Goal: Task Accomplishment & Management: Manage account settings

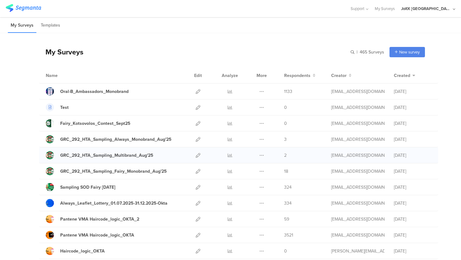
scroll to position [29, 0]
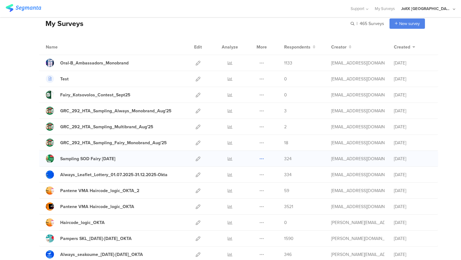
click at [259, 158] on icon at bounding box center [261, 159] width 5 height 5
click at [246, 184] on link "Export" at bounding box center [249, 186] width 34 height 11
click at [197, 156] on link at bounding box center [198, 159] width 5 height 16
drag, startPoint x: 127, startPoint y: 159, endPoint x: 61, endPoint y: 160, distance: 65.8
click at [61, 160] on div "Sampling SOD Fairy [DATE]" at bounding box center [114, 159] width 136 height 8
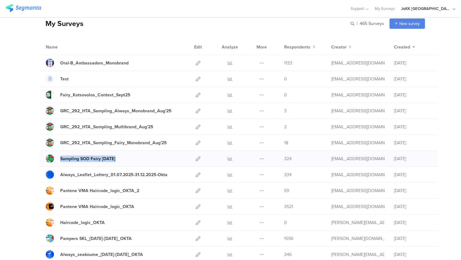
copy div "Sampling SOD Fairy [DATE]"
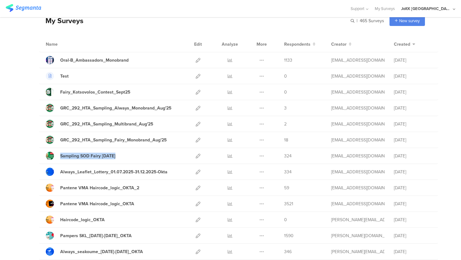
scroll to position [35, 0]
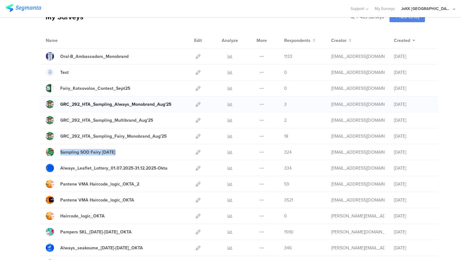
click at [149, 104] on div "GRC_292_HTA_Sampling_Always_Monobrand_Aug'25" at bounding box center [115, 104] width 111 height 7
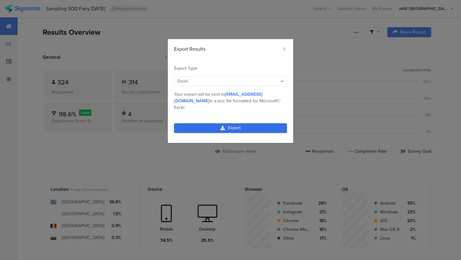
click at [246, 123] on link "Export" at bounding box center [230, 128] width 113 height 10
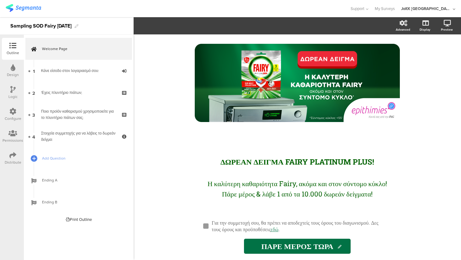
click at [9, 80] on div "Design" at bounding box center [13, 71] width 22 height 22
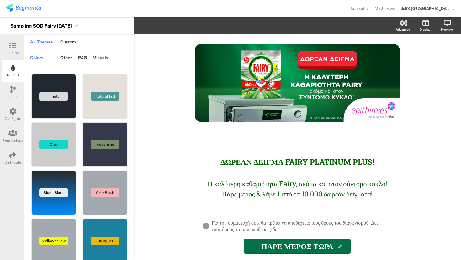
click at [10, 88] on div "Logic" at bounding box center [13, 93] width 22 height 22
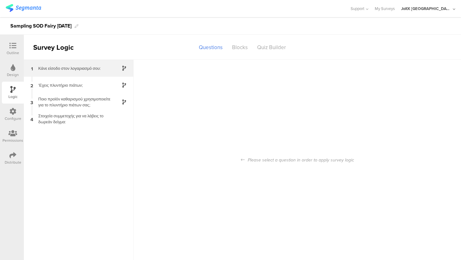
click at [69, 76] on div "1 Κάνε είσοδο στον λογαριασμό σου:" at bounding box center [79, 68] width 110 height 17
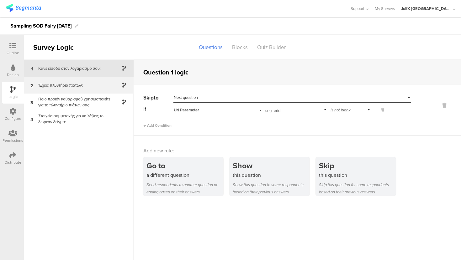
click at [65, 84] on div "'Εχεις πλυντήριο πιάτων;" at bounding box center [73, 85] width 78 height 6
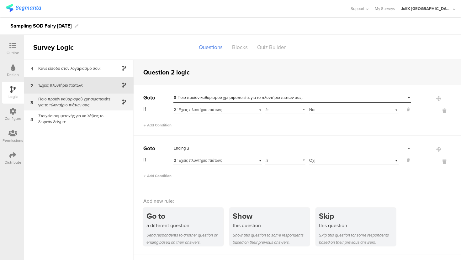
click at [81, 98] on div "Ποιο προϊόν καθαρισμού χρησιμοποιείτε για το πλυντήριο πιάτων σας;" at bounding box center [73, 102] width 78 height 12
